Goal: Task Accomplishment & Management: Manage account settings

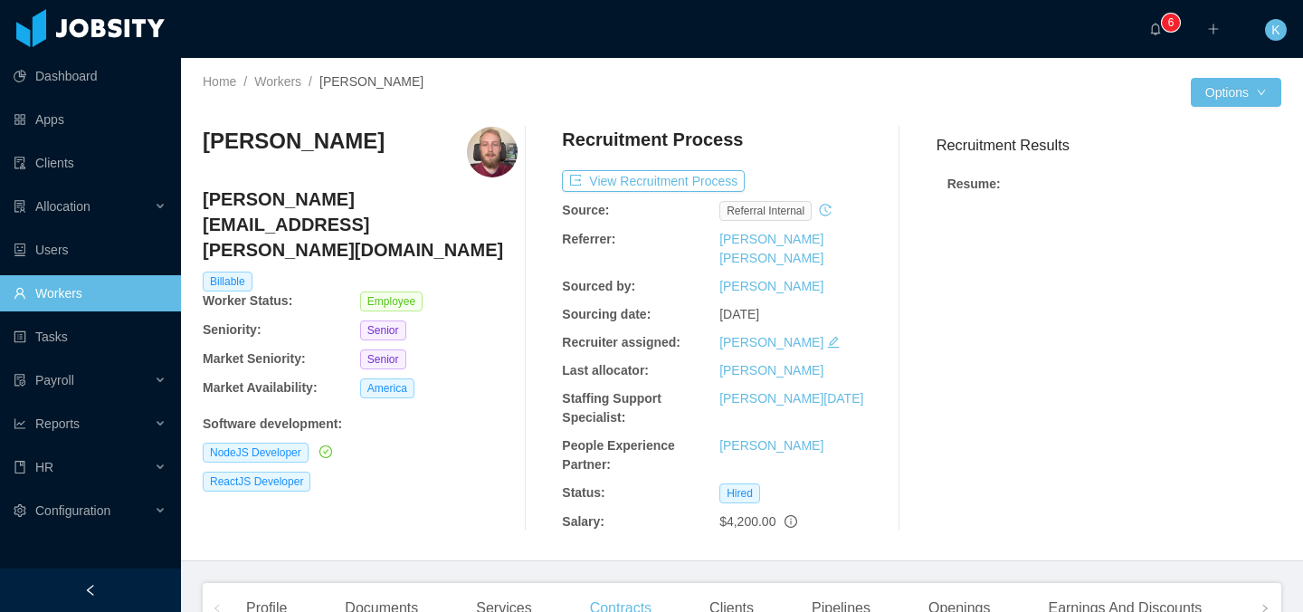
click at [81, 299] on link "Workers" at bounding box center [90, 293] width 153 height 36
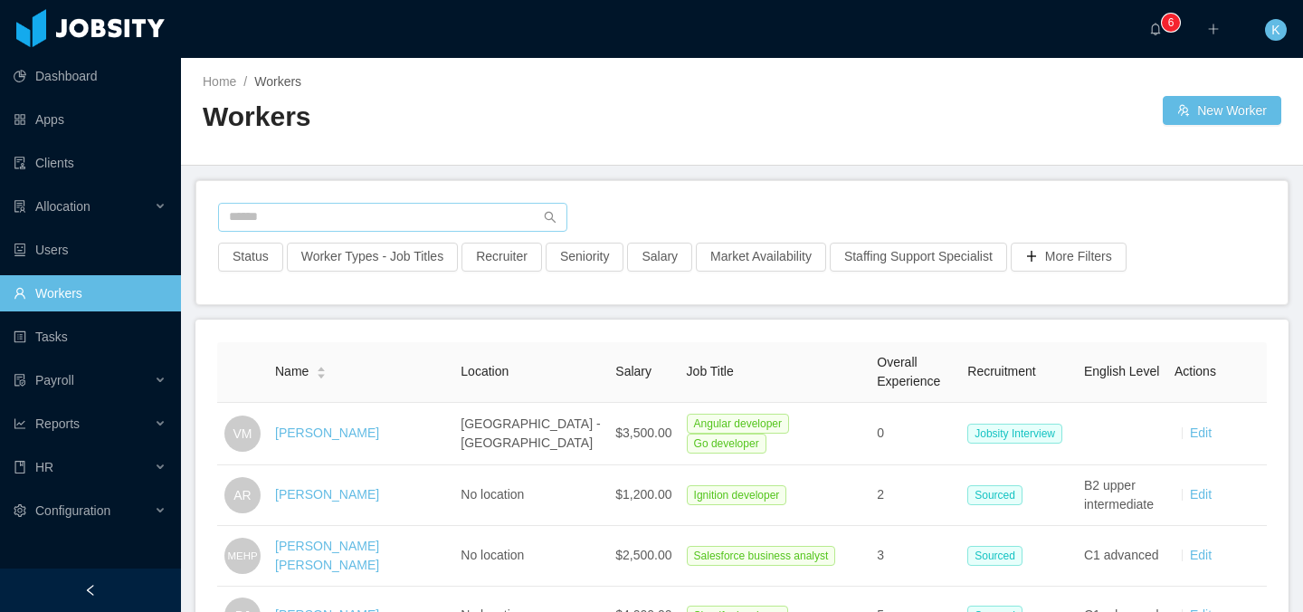
click at [419, 201] on div "Status Worker Types - Job Titles Recruiter Seniority Salary Market Availability…" at bounding box center [741, 242] width 1091 height 123
click at [418, 213] on input "text" at bounding box center [392, 217] width 349 height 29
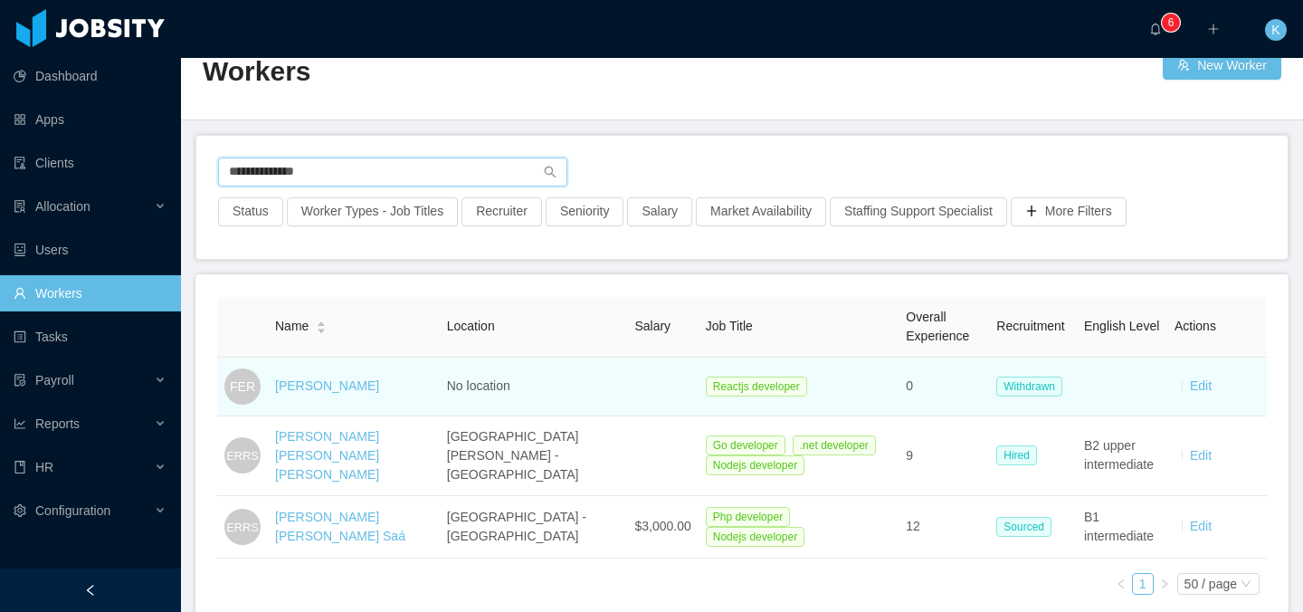
scroll to position [70, 0]
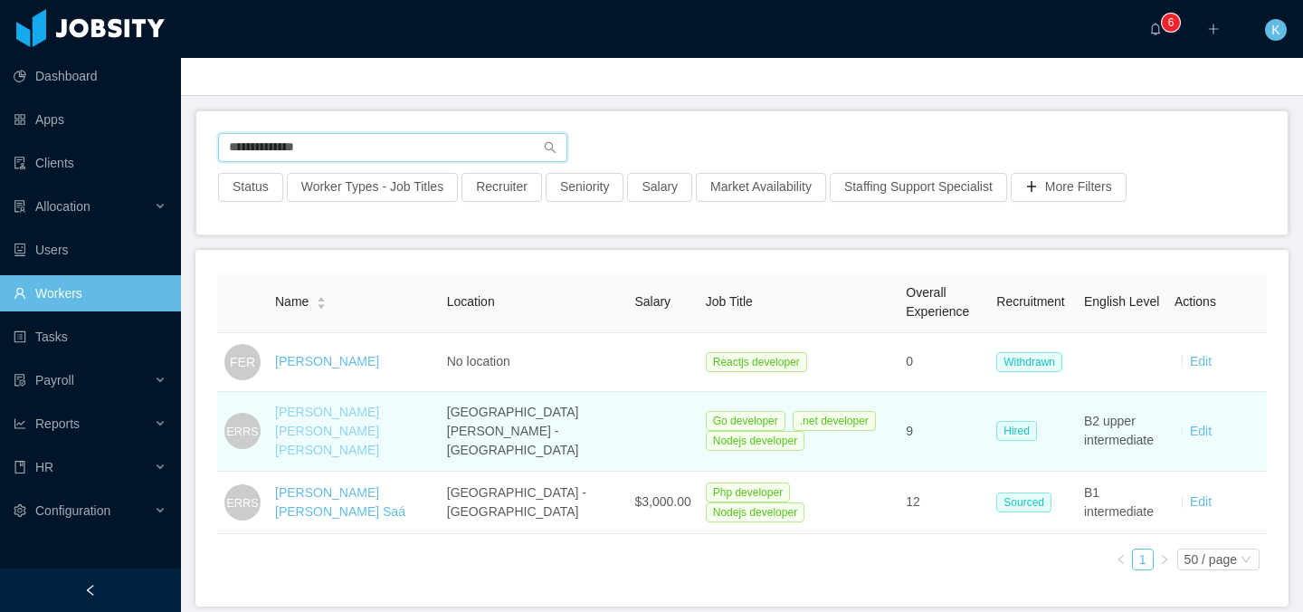
type input "**********"
click at [360, 433] on link "[PERSON_NAME] [PERSON_NAME] [PERSON_NAME]" at bounding box center [327, 430] width 104 height 52
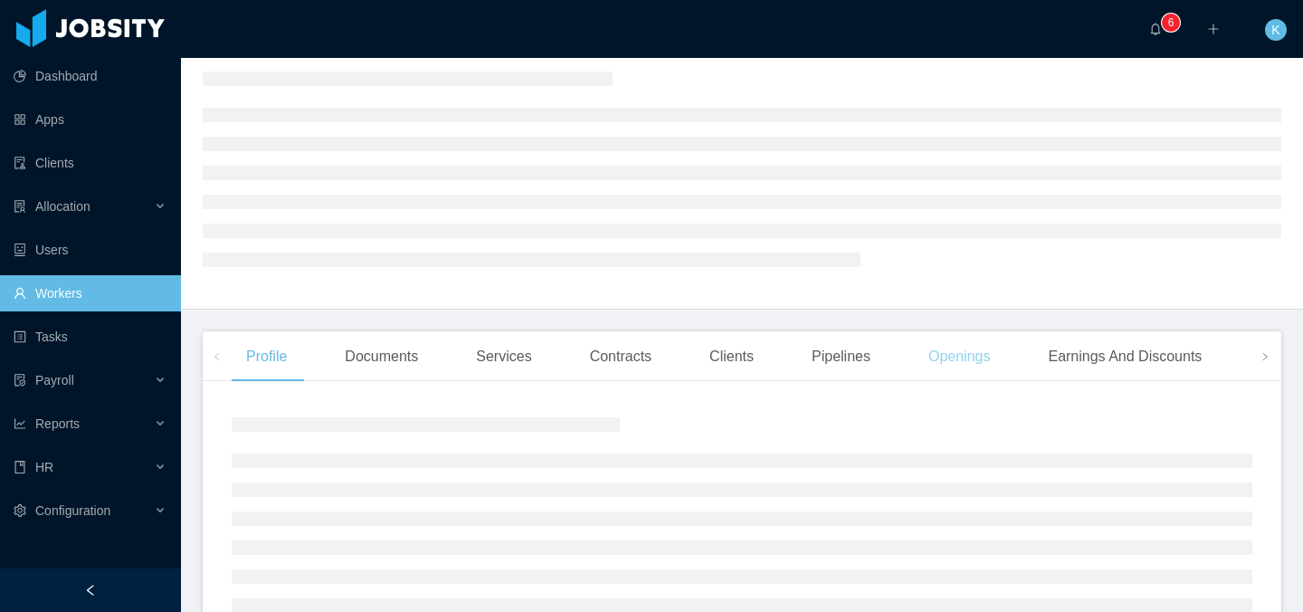
click at [961, 373] on div "Openings" at bounding box center [959, 356] width 91 height 51
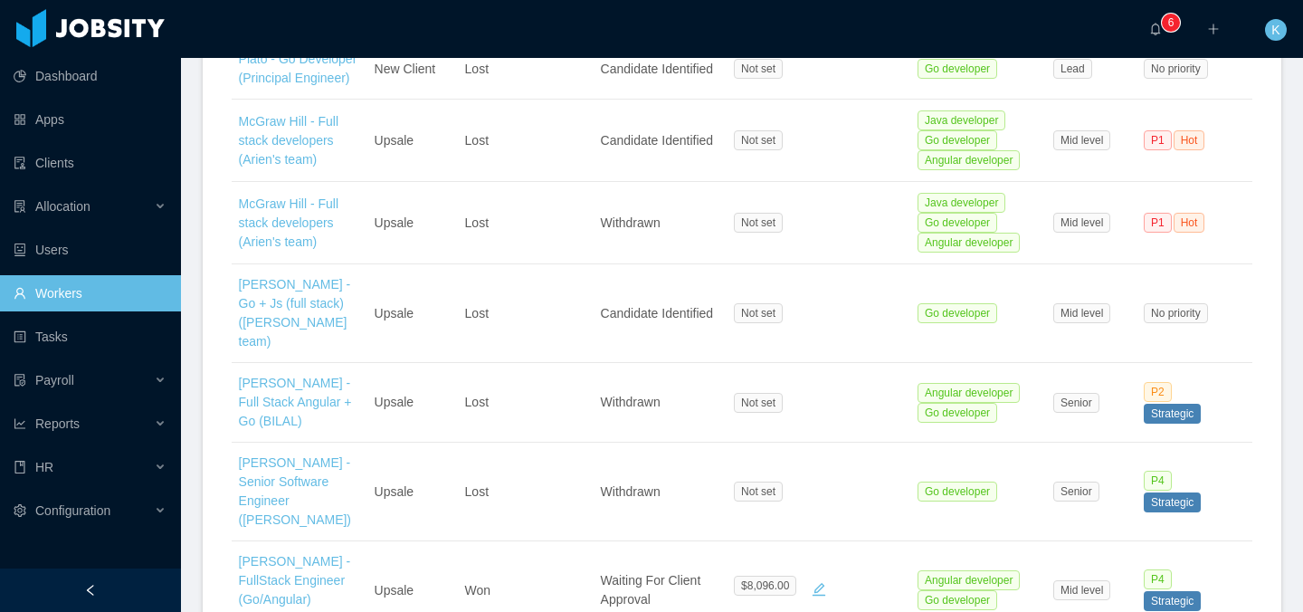
scroll to position [1044, 0]
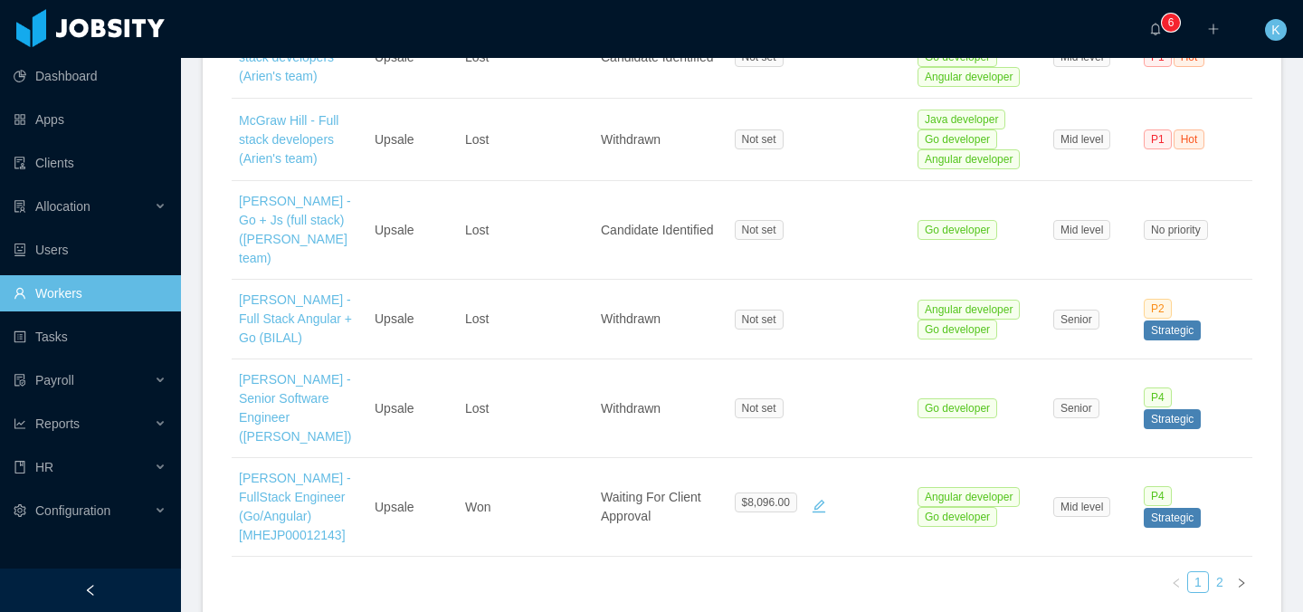
click at [1210, 572] on link "2" at bounding box center [1220, 582] width 20 height 20
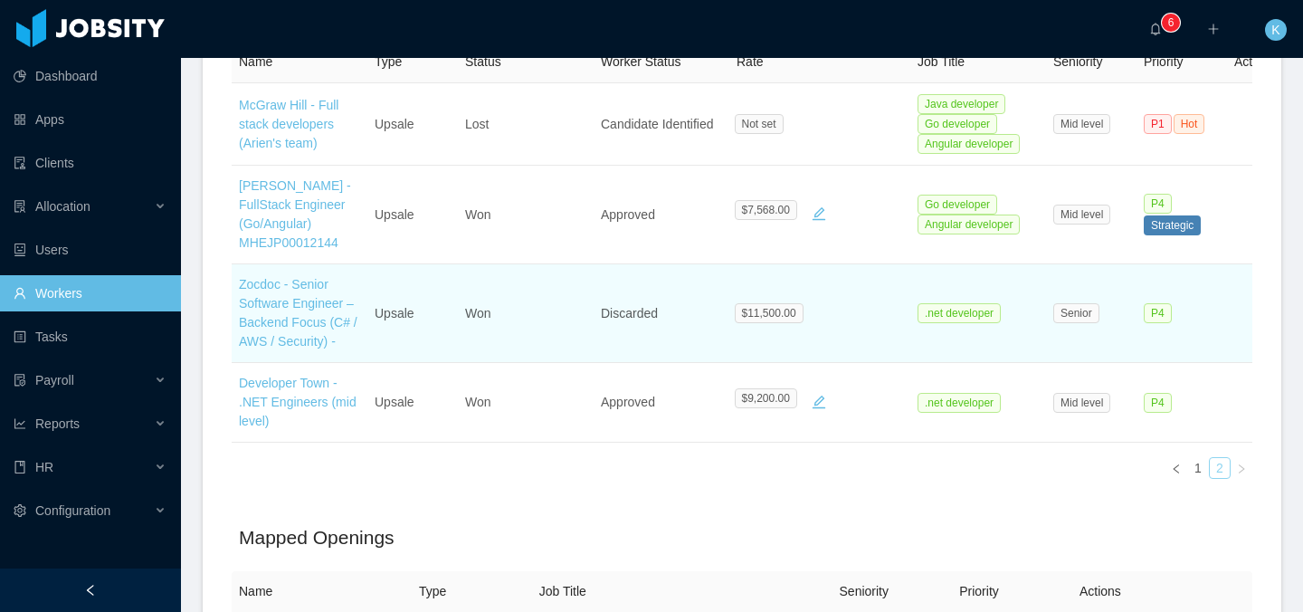
scroll to position [692, 0]
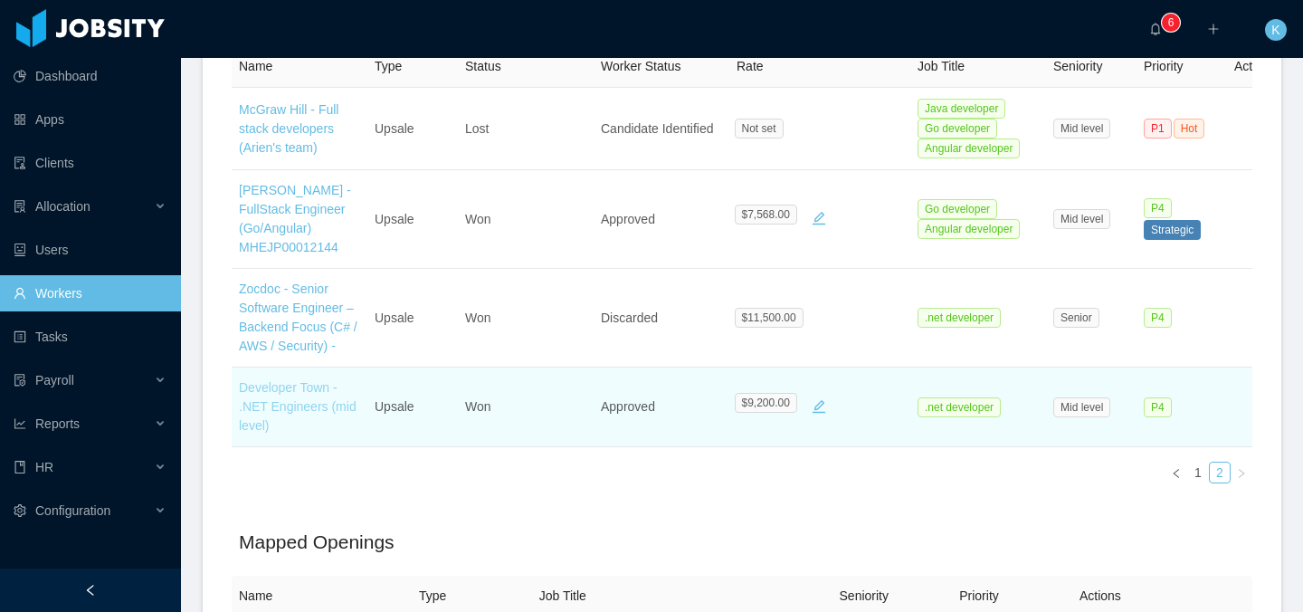
click at [293, 380] on link "Developer Town - .NET Engineers (mid level)" at bounding box center [298, 406] width 118 height 52
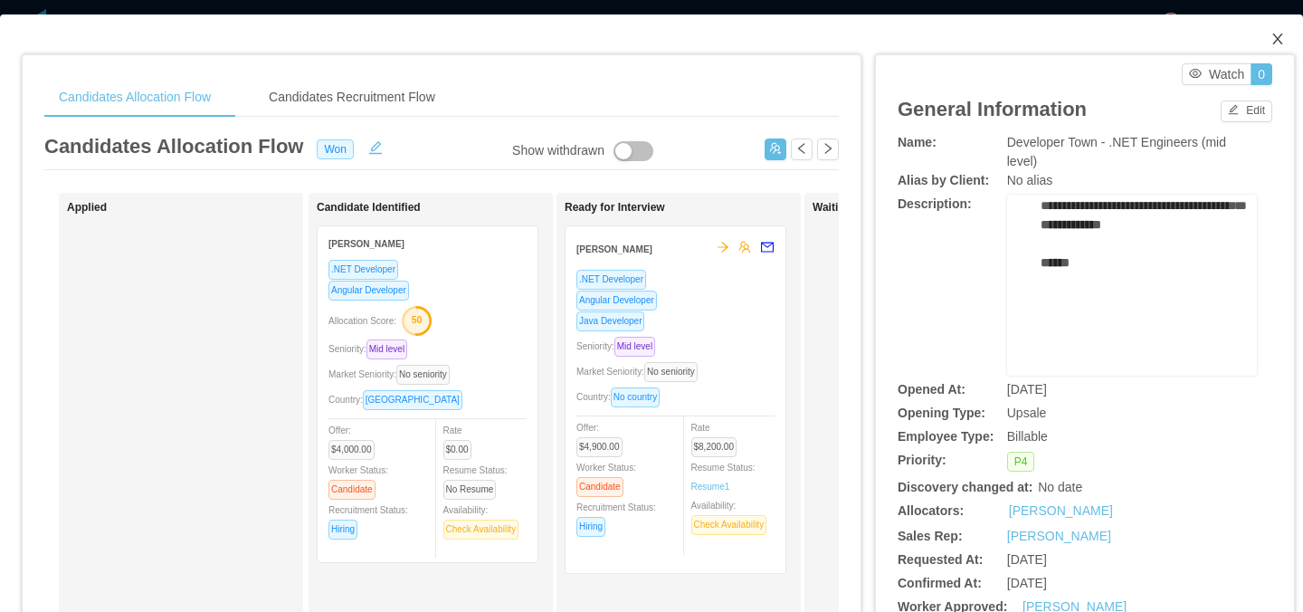
click at [1252, 30] on span "Close" at bounding box center [1277, 39] width 51 height 51
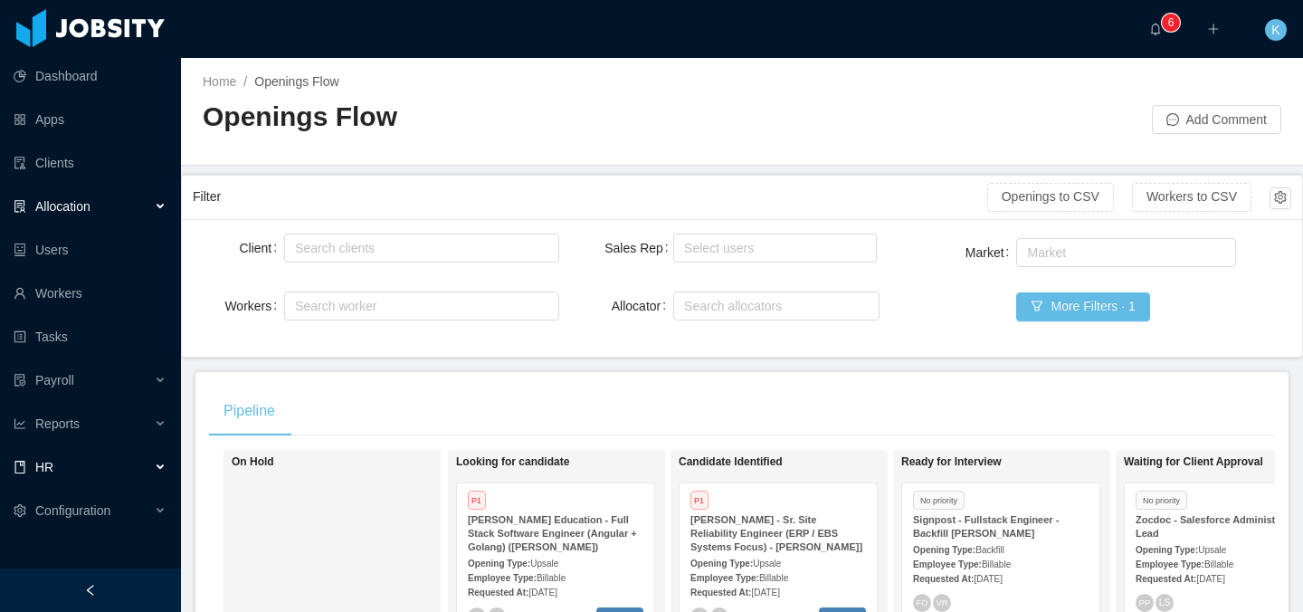
click at [49, 464] on span "HR" at bounding box center [44, 467] width 18 height 14
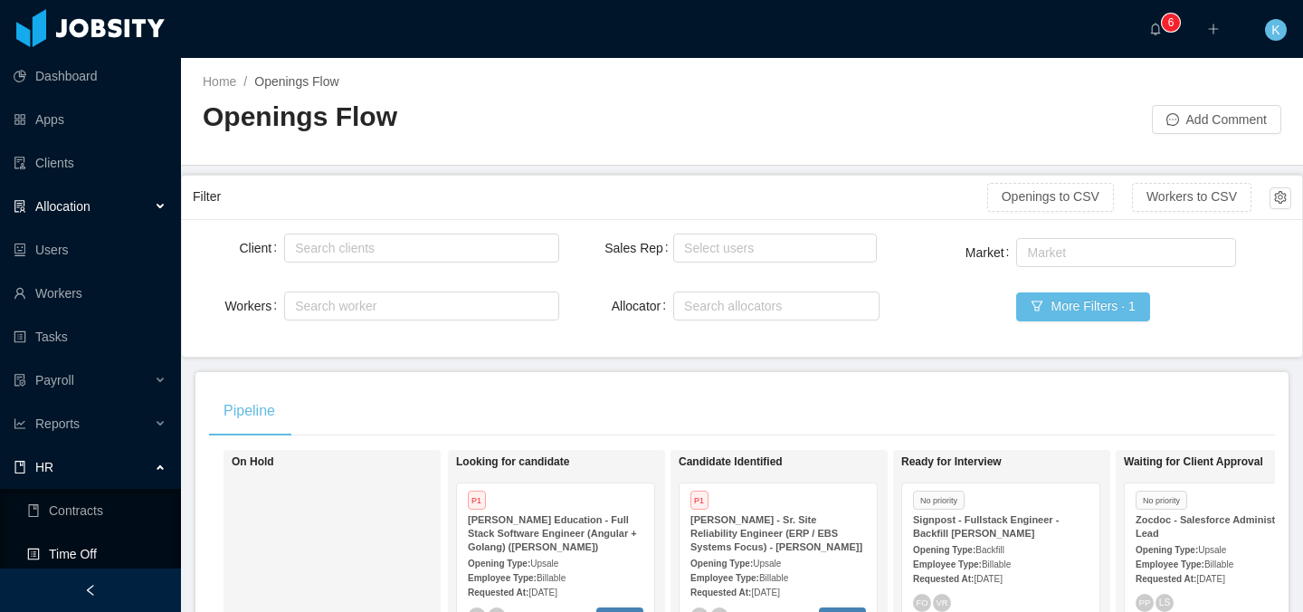
click at [72, 544] on link "Time Off" at bounding box center [96, 554] width 139 height 36
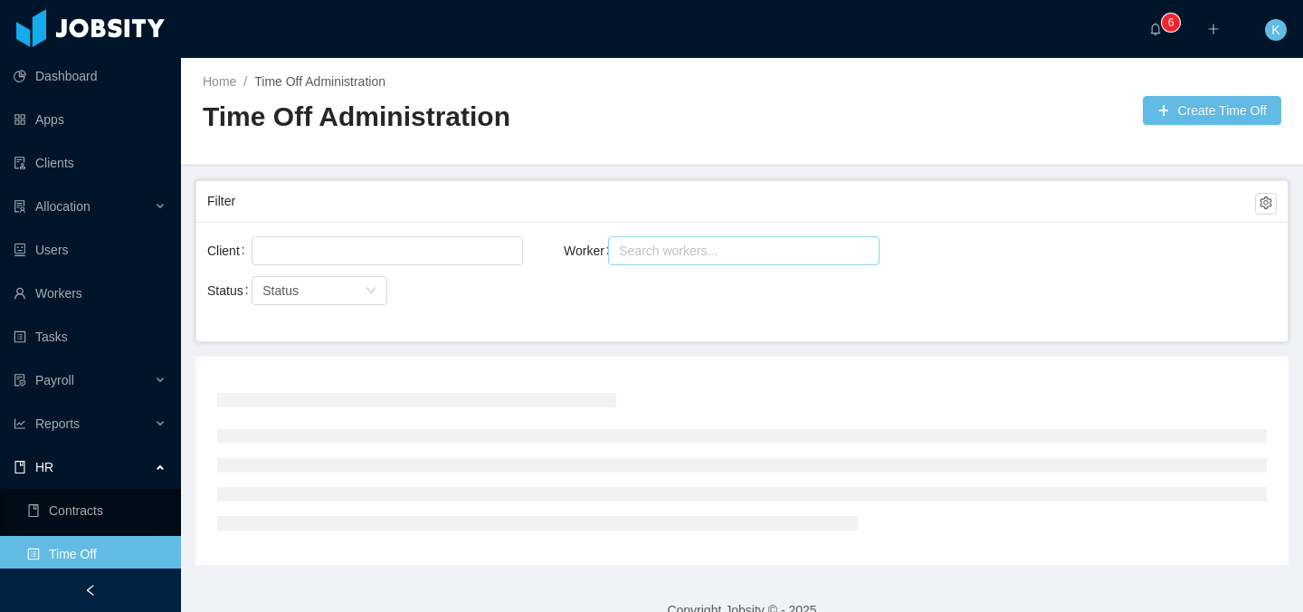
click at [817, 243] on div "Search workers..." at bounding box center [735, 251] width 233 height 18
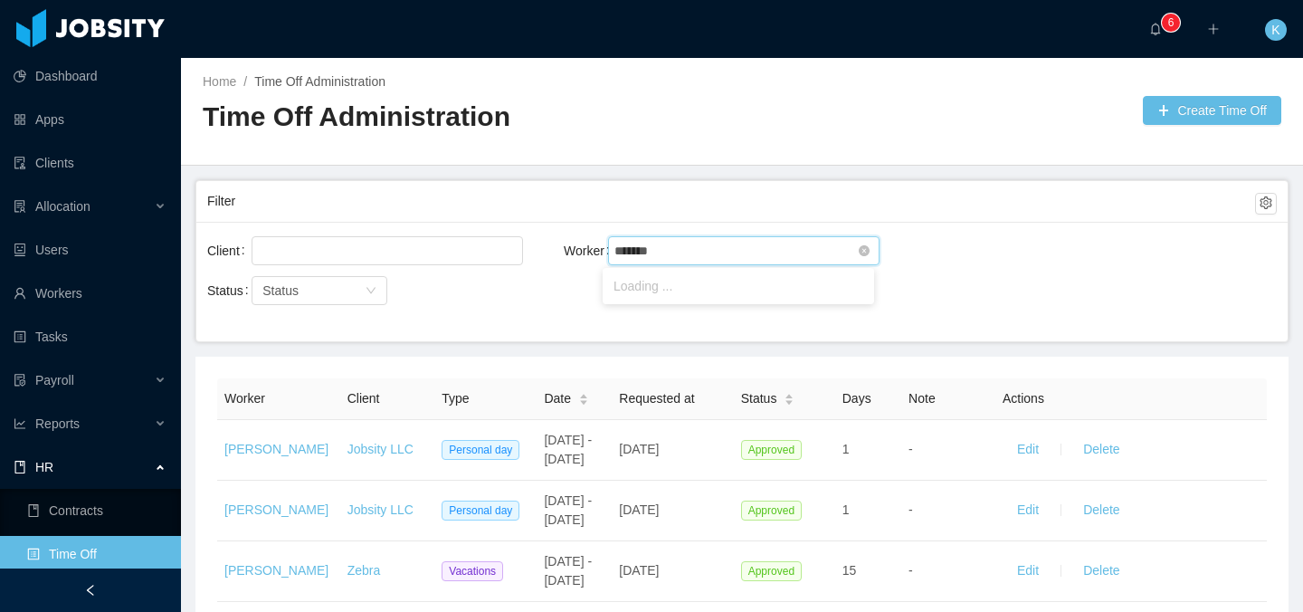
type input "********"
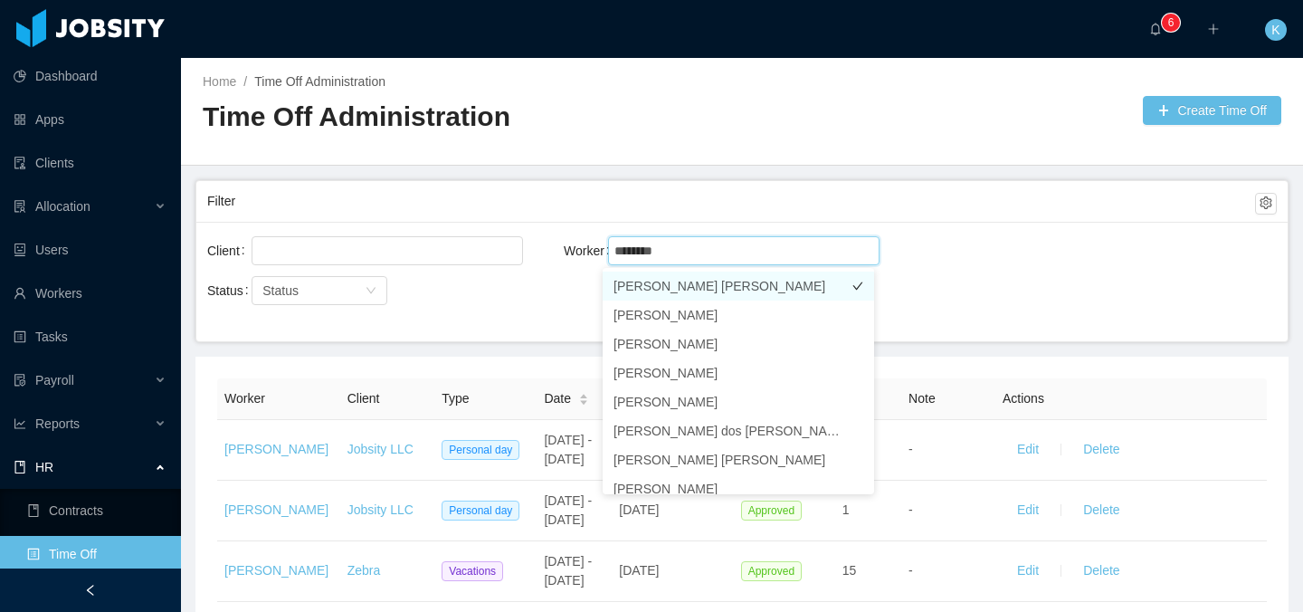
click at [679, 279] on li "[PERSON_NAME] [PERSON_NAME]" at bounding box center [738, 285] width 271 height 29
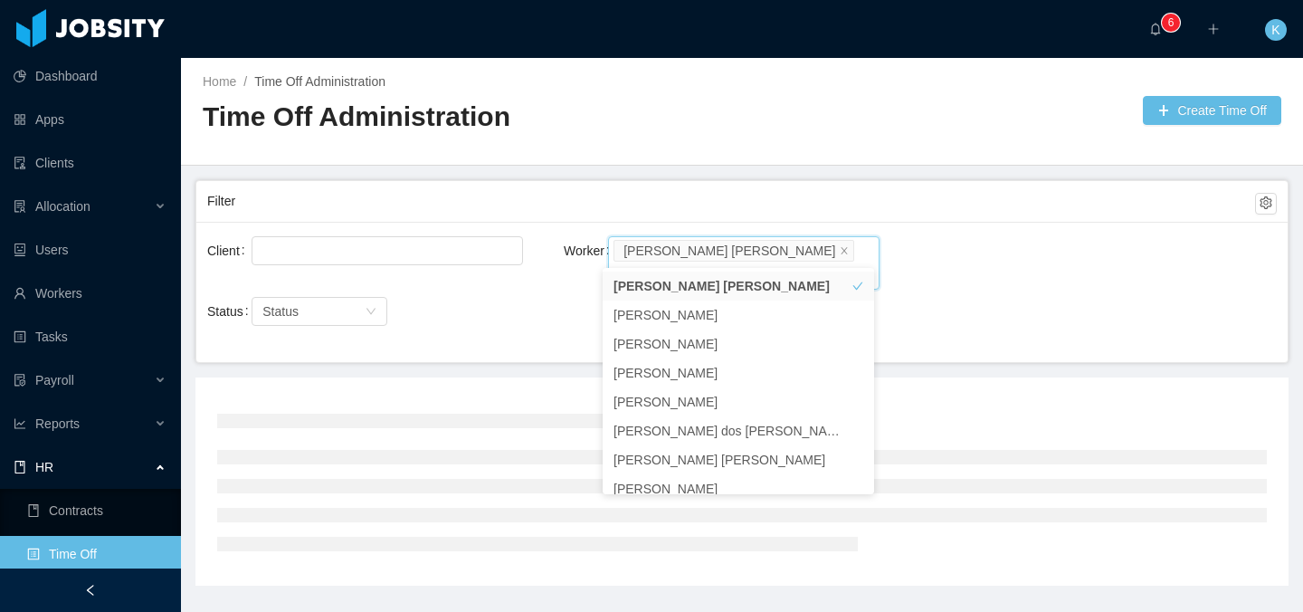
click at [1117, 263] on div "Client Worker Search workers... [PERSON_NAME] [PERSON_NAME]" at bounding box center [741, 272] width 1069 height 79
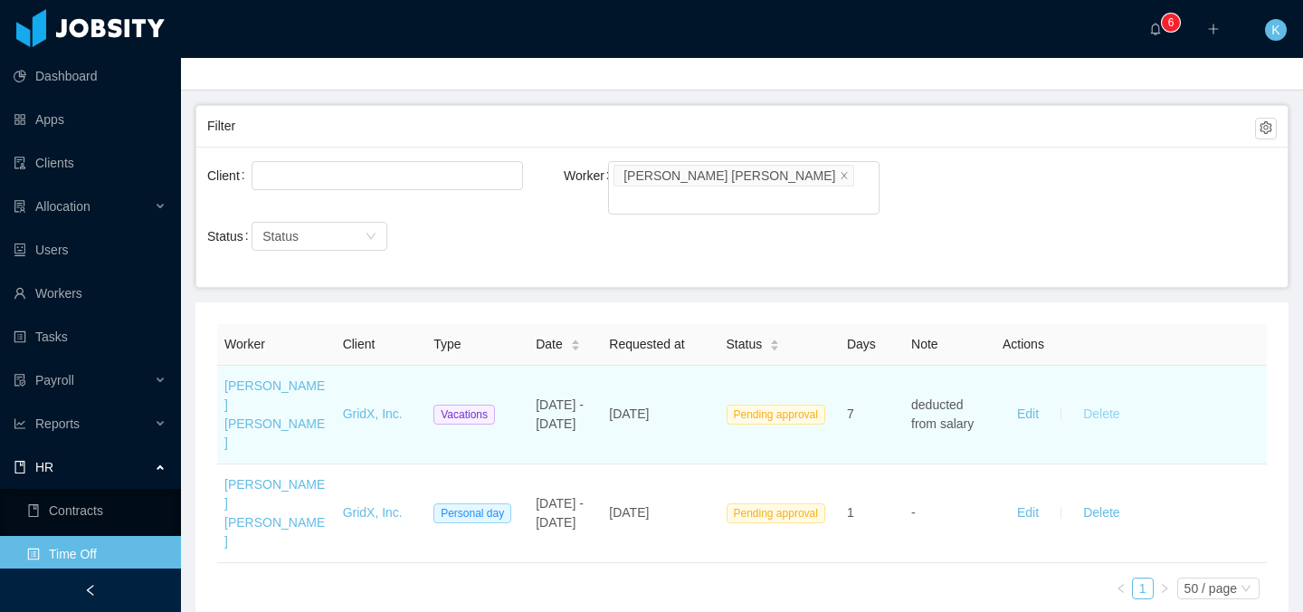
scroll to position [116, 0]
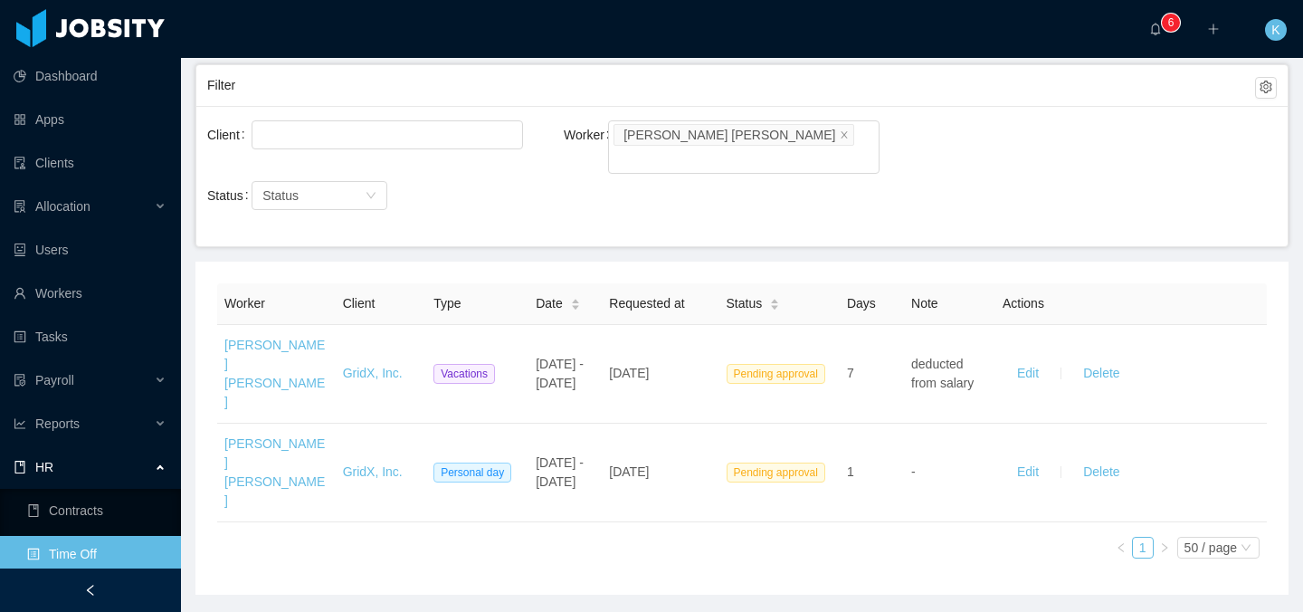
click at [735, 506] on div "Worker Client Type Date Requested at Status Days Note Actions [PERSON_NAME] [PE…" at bounding box center [742, 428] width 1050 height 290
click at [777, 502] on div "Worker Client Type Date Requested at Status Days Note Actions [PERSON_NAME] [PE…" at bounding box center [742, 428] width 1050 height 290
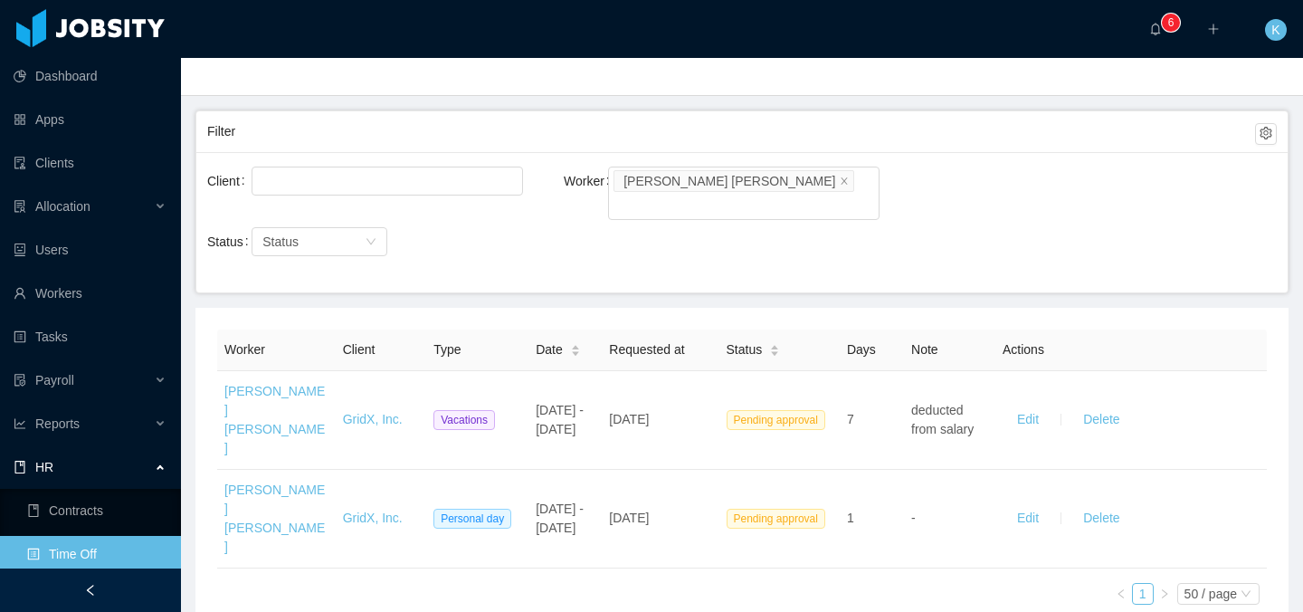
scroll to position [0, 0]
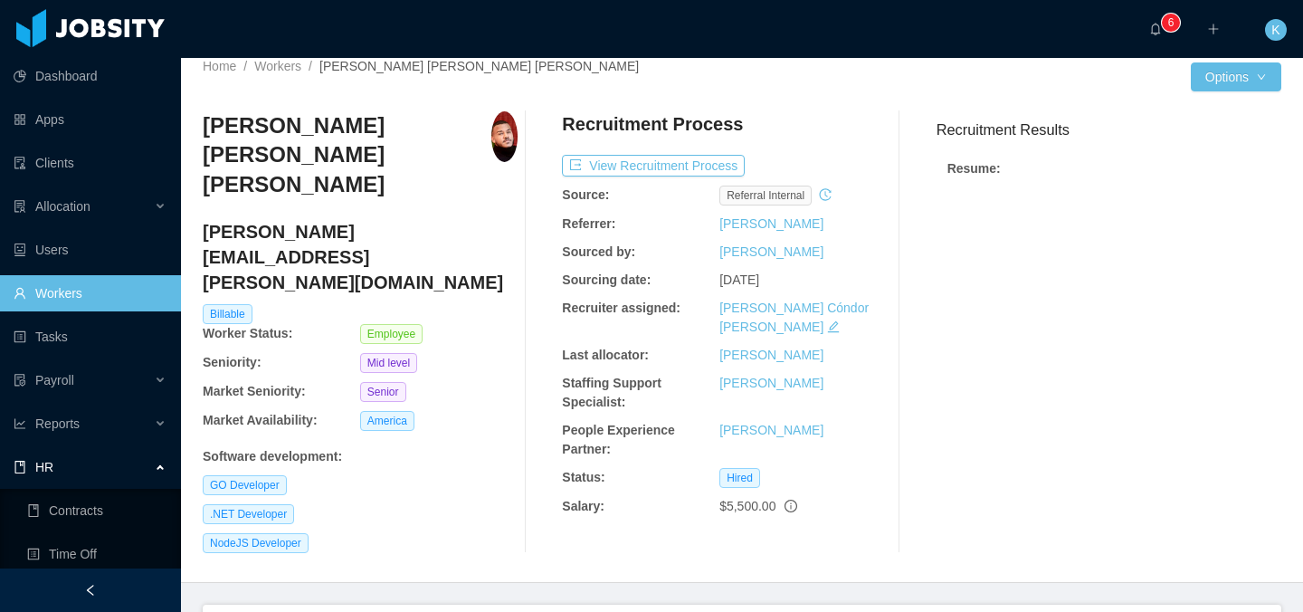
scroll to position [34, 0]
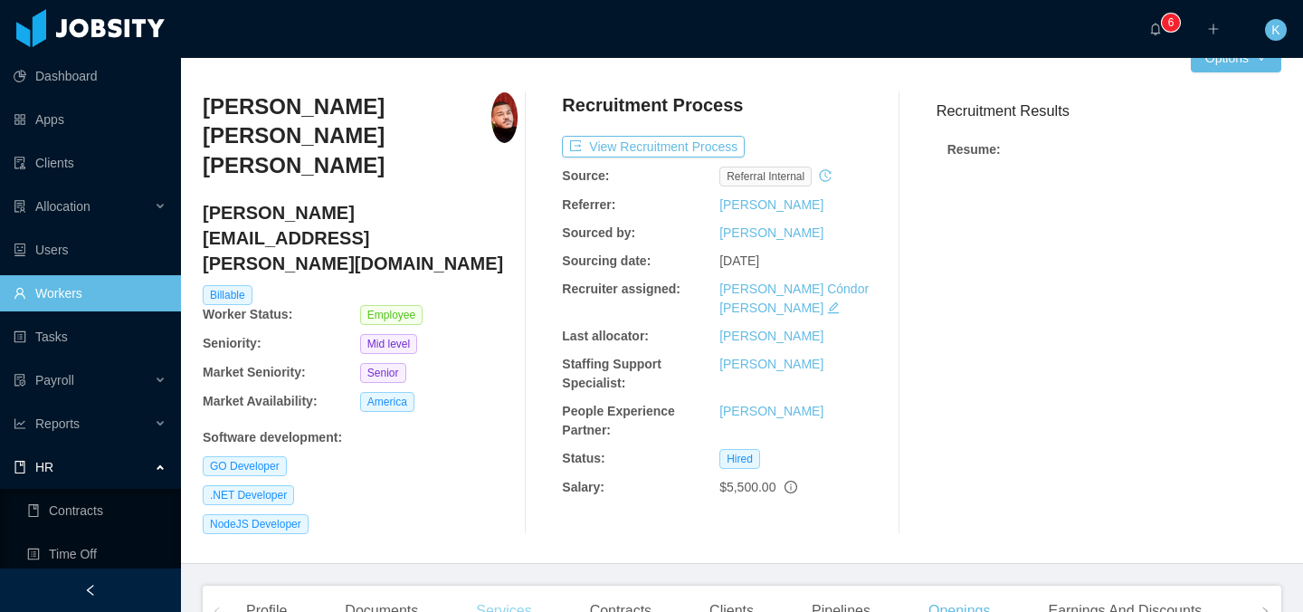
click at [523, 585] on div "Services" at bounding box center [503, 610] width 84 height 51
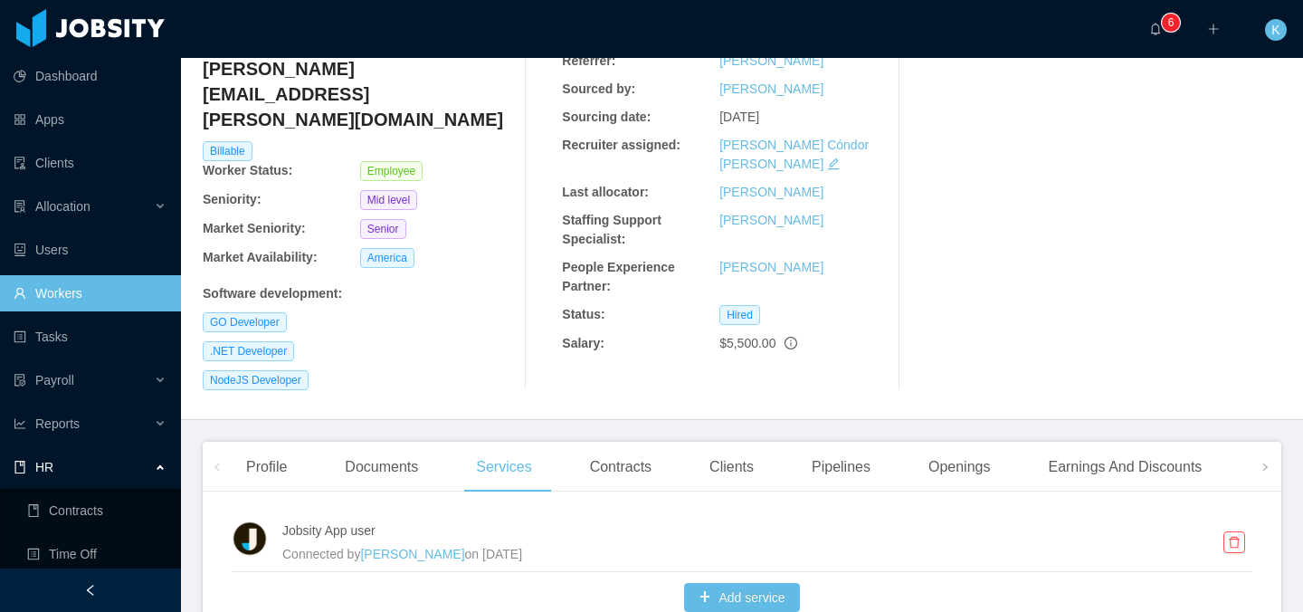
scroll to position [179, 0]
